Goal: Find contact information: Find contact information

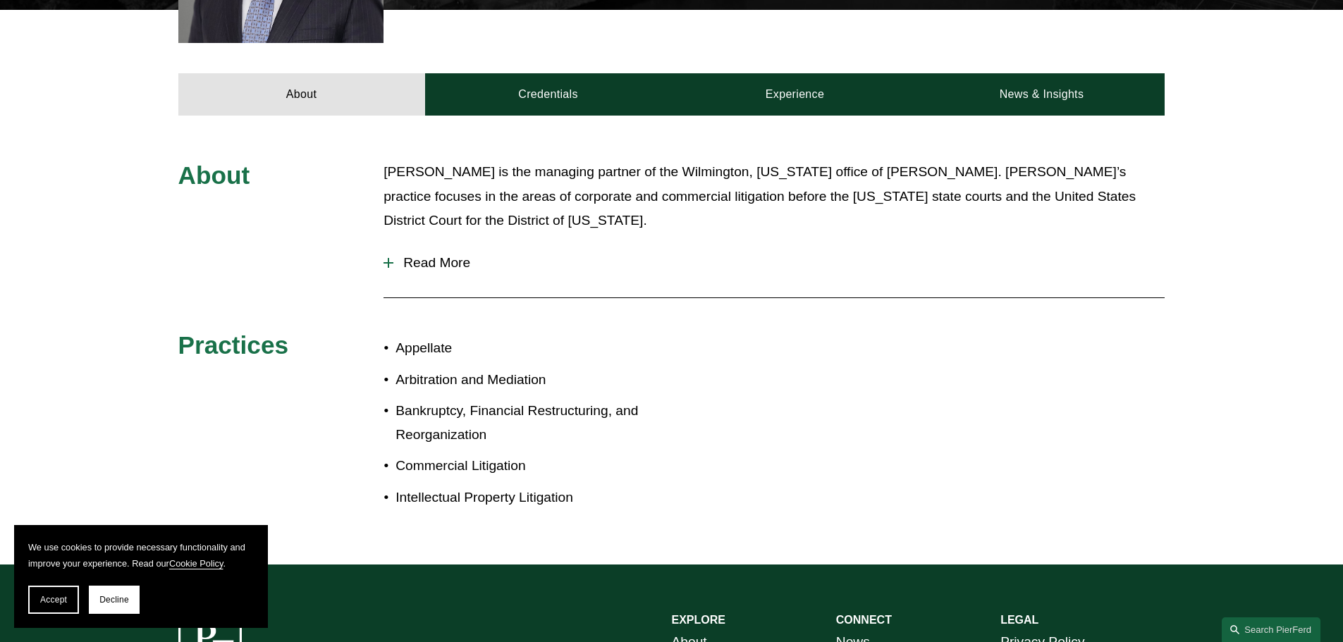
scroll to position [352, 0]
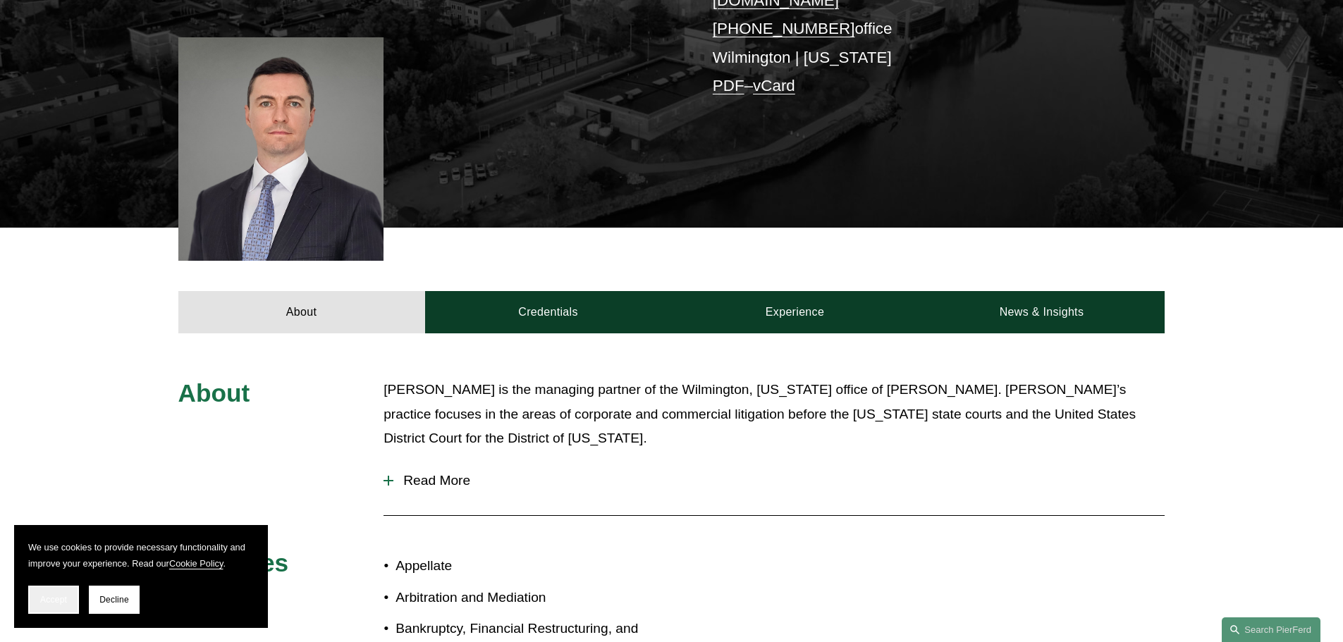
click at [72, 588] on button "Accept" at bounding box center [53, 600] width 51 height 28
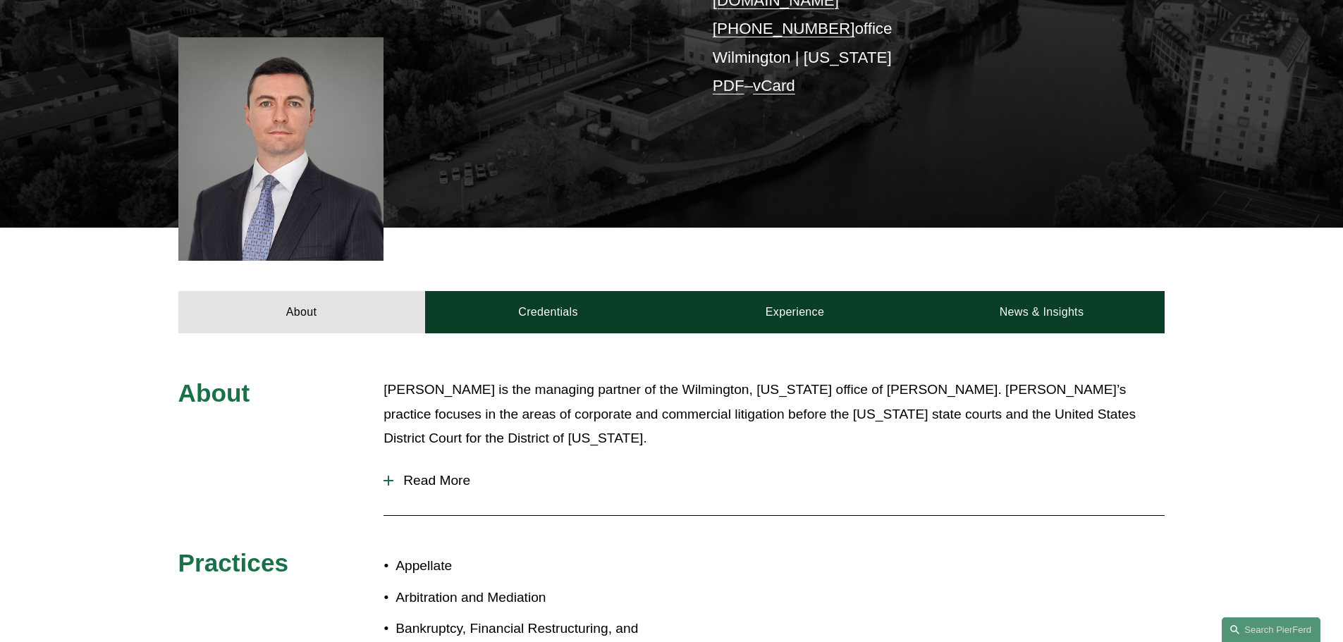
click at [54, 462] on div "About [PERSON_NAME] is the managing partner of the Wilmington, [US_STATE] offic…" at bounding box center [671, 558] width 1343 height 361
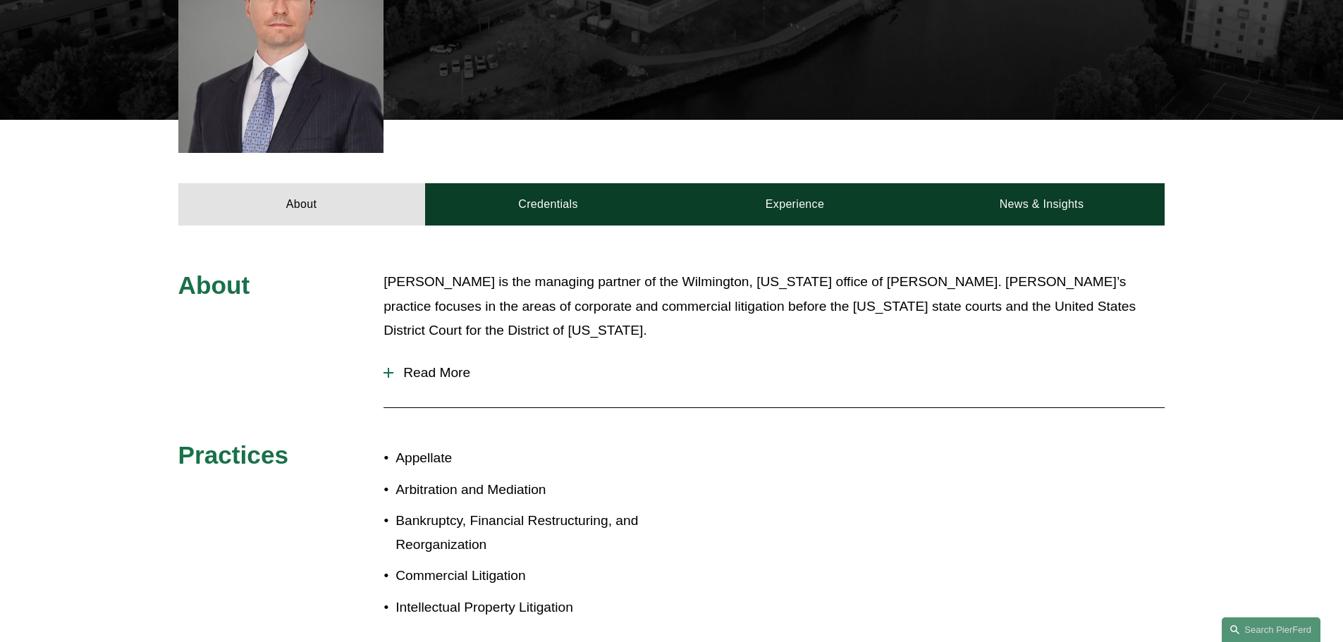
scroll to position [141, 0]
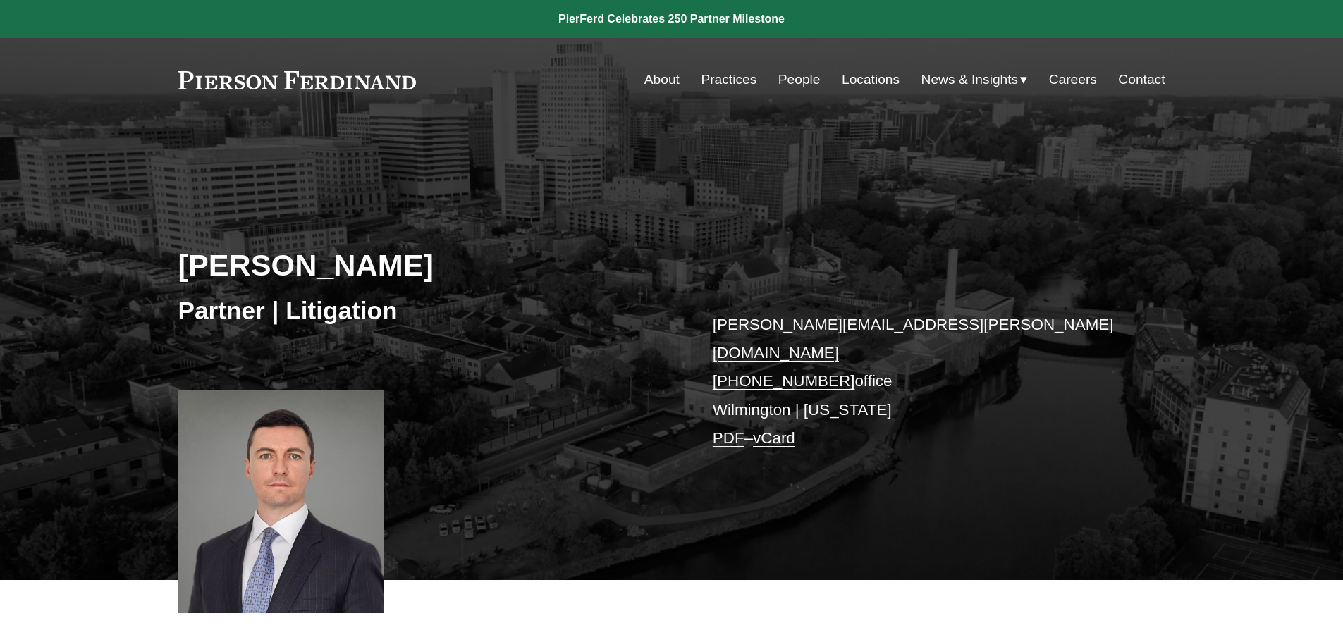
click at [892, 293] on div "[PERSON_NAME] Partner | Litigation [PERSON_NAME][EMAIL_ADDRESS][PERSON_NAME][DO…" at bounding box center [671, 371] width 1343 height 418
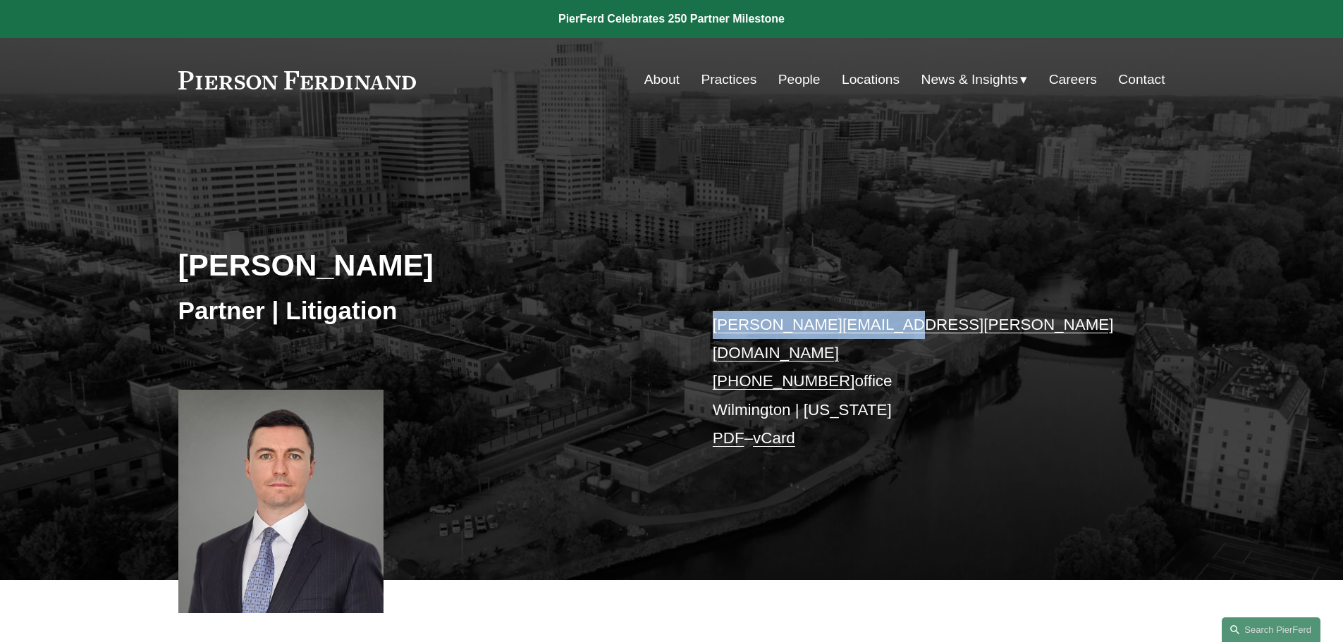
drag, startPoint x: 901, startPoint y: 330, endPoint x: 714, endPoint y: 321, distance: 187.0
click at [714, 321] on p "[PERSON_NAME][EMAIL_ADDRESS][PERSON_NAME][DOMAIN_NAME] [PHONE_NUMBER] office [G…" at bounding box center [918, 382] width 411 height 142
copy link "[PERSON_NAME][EMAIL_ADDRESS][PERSON_NAME][DOMAIN_NAME]"
